Goal: Obtain resource: Download file/media

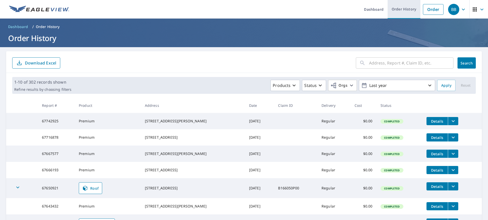
click at [395, 9] on link "Order History" at bounding box center [404, 9] width 33 height 19
click at [388, 63] on input "text" at bounding box center [411, 63] width 84 height 14
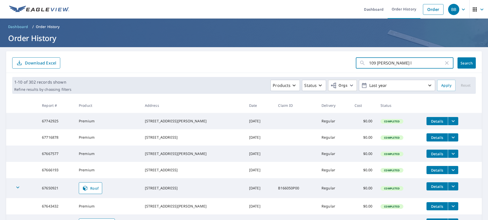
type input "109 [PERSON_NAME]"
click button "Search" at bounding box center [467, 62] width 18 height 11
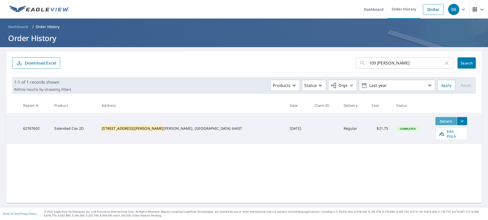
click at [439, 121] on span "Details" at bounding box center [446, 121] width 15 height 5
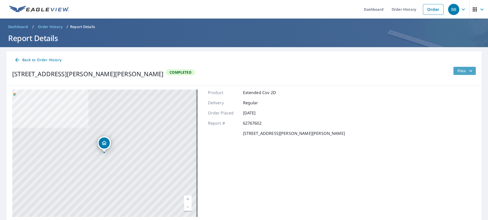
click at [469, 69] on icon "filesDropdownBtn-62767602" at bounding box center [471, 71] width 6 height 6
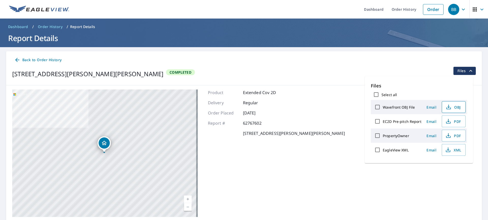
click at [457, 107] on span "OBJ" at bounding box center [453, 107] width 16 height 6
click at [378, 94] on input "Select all" at bounding box center [376, 94] width 11 height 11
checkbox input "true"
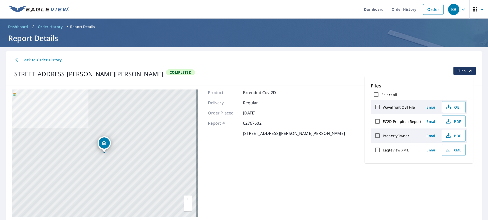
checkbox input "true"
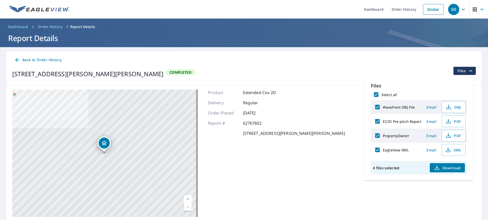
click at [452, 164] on button "Download" at bounding box center [447, 167] width 35 height 9
click at [409, 67] on div "[STREET_ADDRESS][PERSON_NAME][PERSON_NAME] Completed Files" at bounding box center [244, 74] width 464 height 14
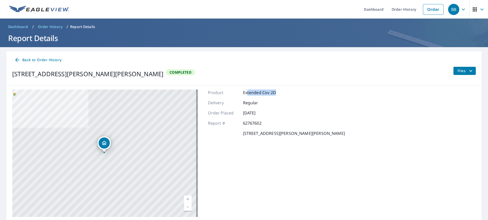
drag, startPoint x: 246, startPoint y: 91, endPoint x: 290, endPoint y: 93, distance: 43.8
click at [290, 93] on div "Product Extended Cov 2D" at bounding box center [276, 92] width 137 height 6
click at [470, 73] on button "Files" at bounding box center [465, 71] width 23 height 8
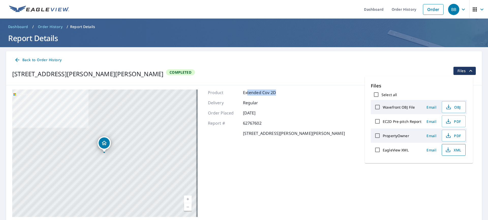
drag, startPoint x: 457, startPoint y: 150, endPoint x: 451, endPoint y: 149, distance: 6.4
click at [455, 149] on span "XML" at bounding box center [453, 150] width 16 height 6
click at [392, 108] on label "Wavefront OBJ File" at bounding box center [399, 107] width 32 height 5
click at [383, 108] on input "Wavefront OBJ File" at bounding box center [377, 106] width 11 height 11
checkbox input "true"
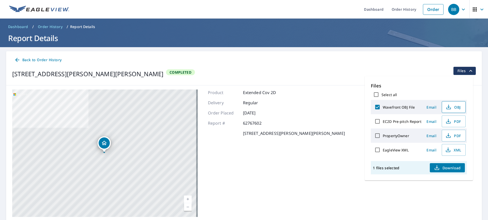
click at [457, 106] on span "OBJ" at bounding box center [453, 107] width 16 height 6
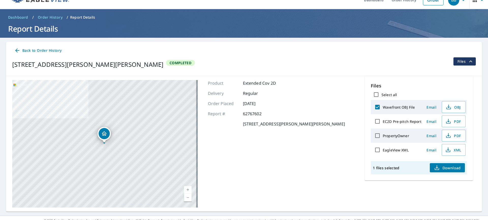
scroll to position [18, 0]
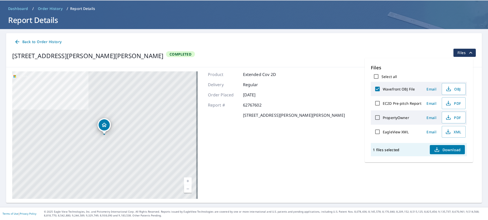
click at [398, 104] on label "EC2D Pre-pitch Report" at bounding box center [402, 103] width 39 height 5
click at [383, 104] on input "EC2D Pre-pitch Report" at bounding box center [377, 103] width 11 height 11
checkbox input "true"
click at [399, 39] on div "Back to Order History" at bounding box center [244, 41] width 464 height 9
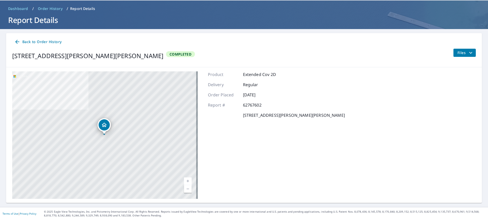
click at [16, 42] on icon at bounding box center [17, 42] width 4 height 4
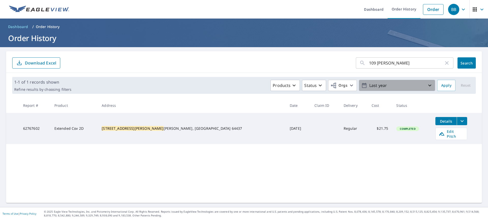
click at [382, 86] on p "Last year" at bounding box center [398, 85] width 60 height 9
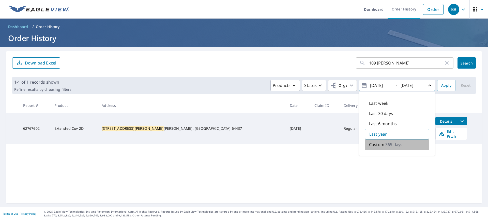
click at [387, 144] on p "365 days" at bounding box center [394, 144] width 17 height 6
click at [310, 57] on form "109 [PERSON_NAME] ​ Search Download Excel" at bounding box center [244, 62] width 464 height 11
